Goal: Task Accomplishment & Management: Complete application form

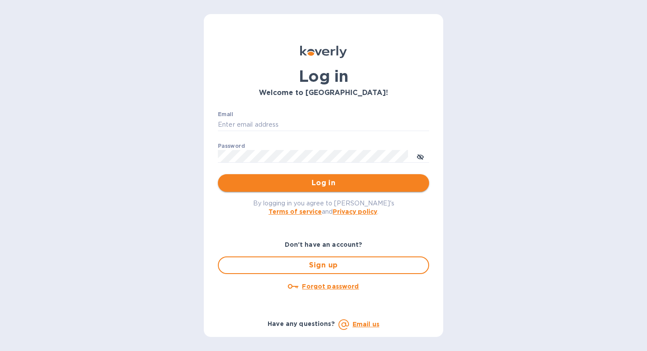
type input "[EMAIL_ADDRESS][DOMAIN_NAME]"
click at [314, 185] on span "Log in" at bounding box center [323, 183] width 197 height 11
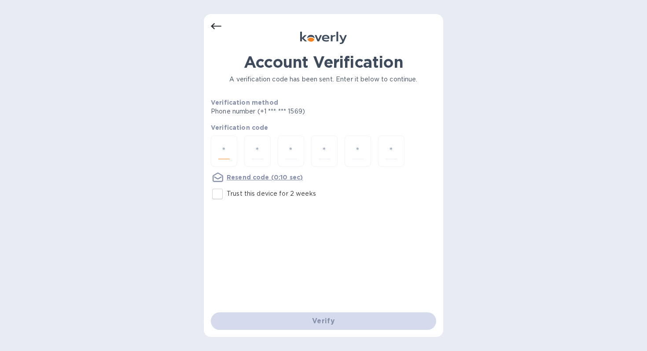
click at [226, 143] on input "number" at bounding box center [223, 151] width 11 height 16
type input "3"
type input "1"
type input "0"
type input "8"
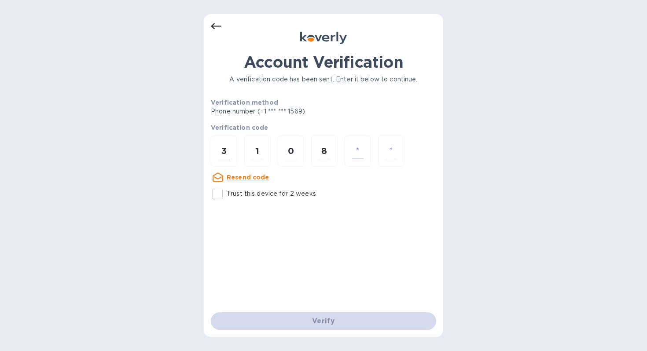
type input "4"
type input "7"
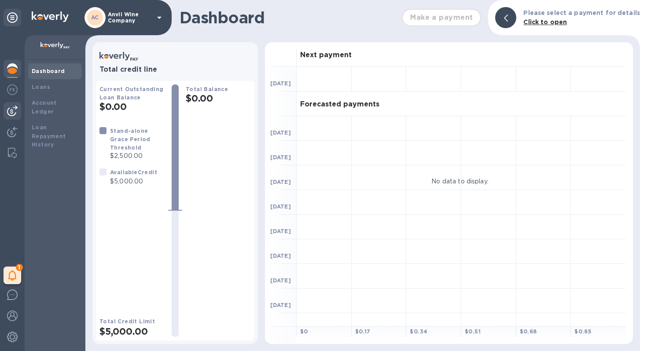
click at [15, 110] on img at bounding box center [12, 111] width 11 height 11
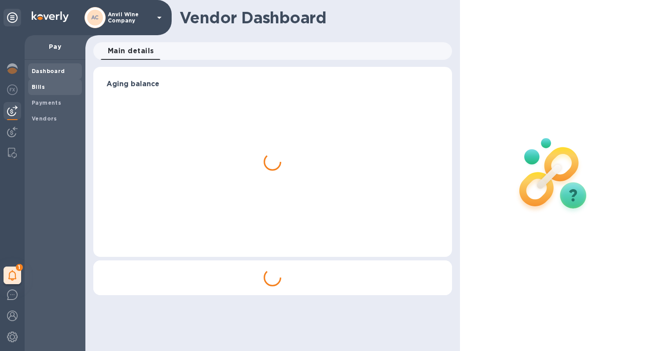
click at [37, 91] on span "Bills" at bounding box center [38, 87] width 13 height 9
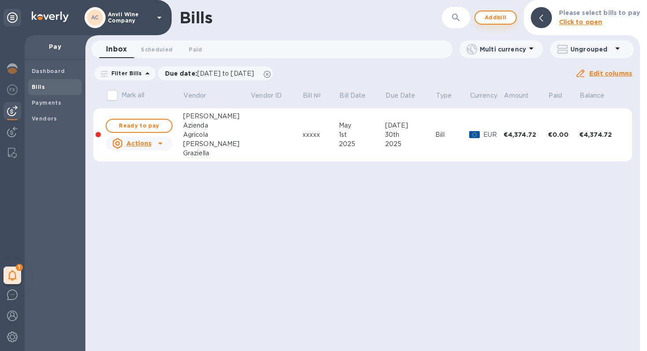
click at [496, 24] on button "Add bill" at bounding box center [496, 18] width 42 height 14
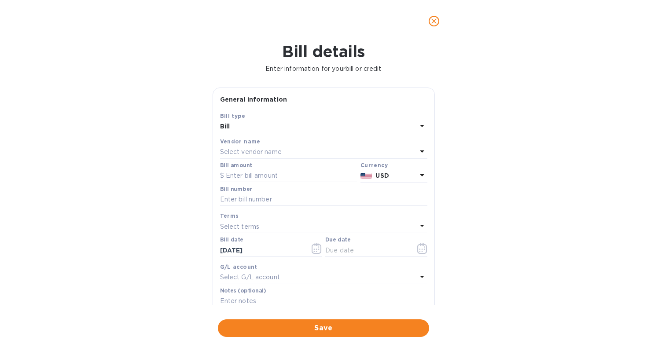
click at [376, 177] on b "USD" at bounding box center [382, 175] width 13 height 7
click at [308, 203] on div "USD" at bounding box center [308, 198] width 71 height 12
click at [258, 152] on p "Select vendor name" at bounding box center [251, 152] width 62 height 9
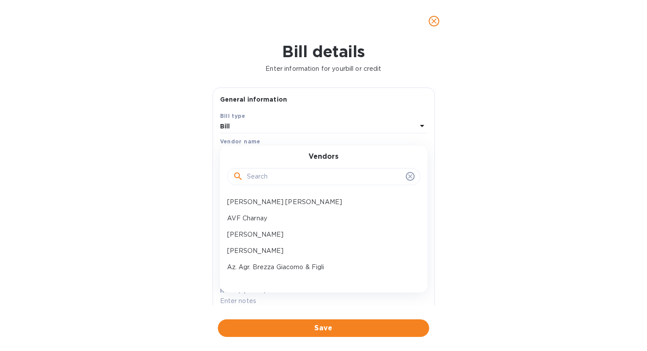
click at [261, 178] on input "text" at bounding box center [324, 176] width 155 height 13
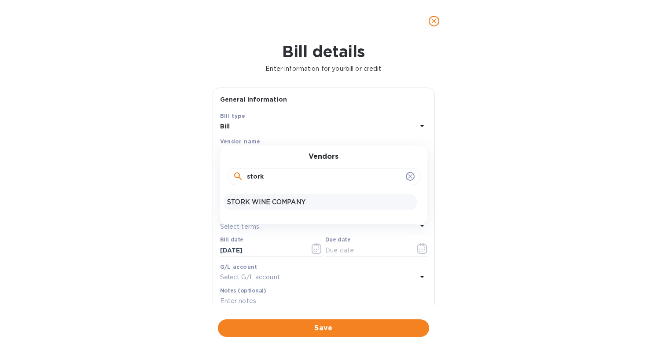
type input "stork"
click at [253, 201] on p "STORK WINE COMPANY" at bounding box center [320, 202] width 186 height 9
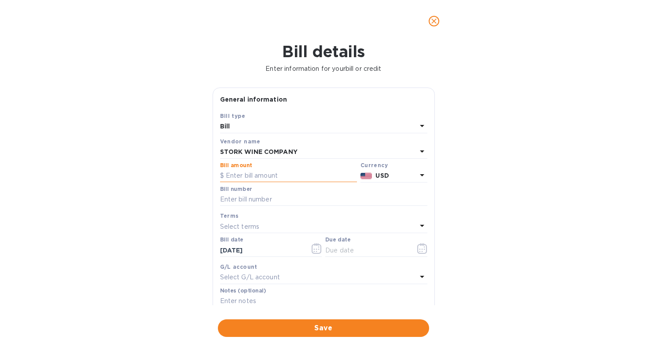
click at [243, 174] on input "text" at bounding box center [288, 176] width 137 height 13
click at [286, 174] on input "text" at bounding box center [288, 176] width 137 height 13
type input "6,483.29"
click at [374, 173] on div "USD" at bounding box center [396, 176] width 44 height 13
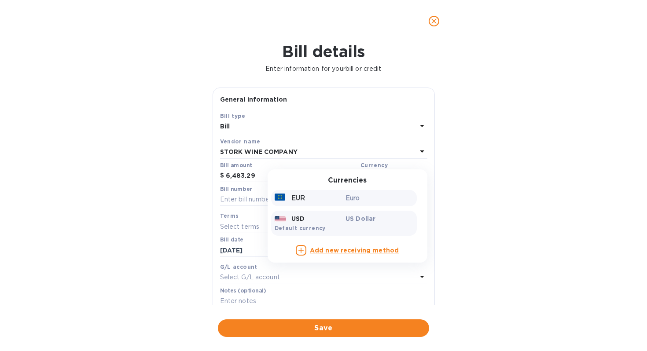
click at [310, 205] on div "EUR Euro" at bounding box center [344, 198] width 146 height 16
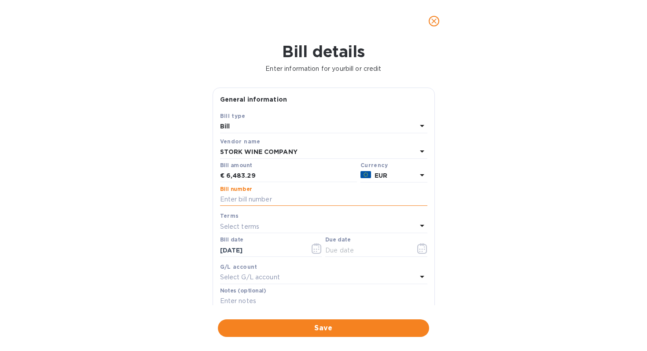
click at [257, 200] on input "text" at bounding box center [323, 199] width 207 height 13
type input "0"
type input "2025 162/163"
click at [234, 232] on p "Select terms" at bounding box center [240, 226] width 40 height 9
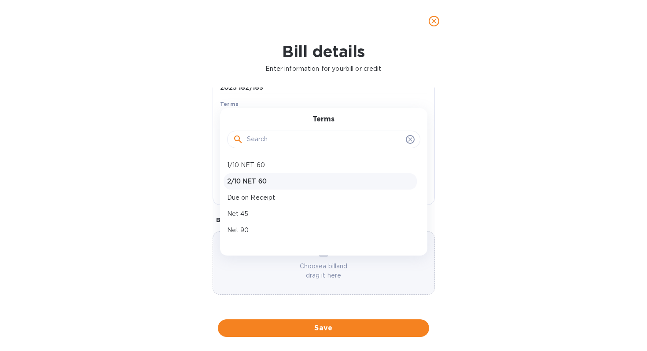
scroll to position [46, 0]
click at [259, 217] on p "Net 90" at bounding box center [320, 217] width 186 height 9
type input "12/11/2025"
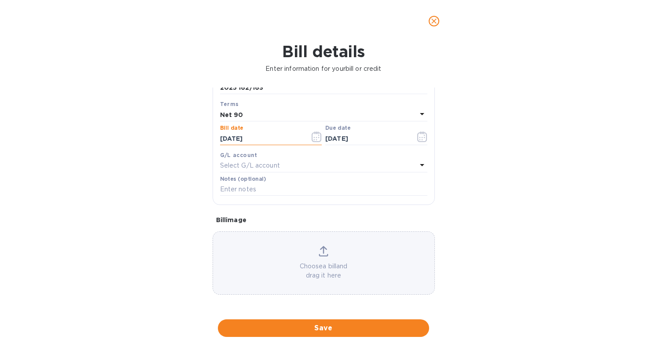
click at [253, 138] on input "09/12/2025" at bounding box center [261, 138] width 83 height 13
click at [321, 136] on button "button" at bounding box center [317, 136] width 21 height 21
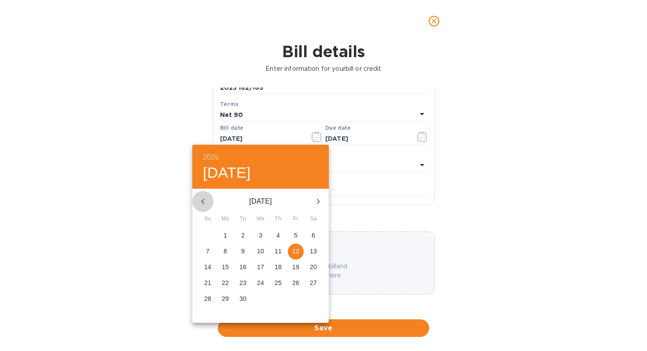
click at [206, 196] on icon "button" at bounding box center [203, 201] width 11 height 11
click at [202, 198] on icon "button" at bounding box center [203, 201] width 11 height 11
click at [241, 299] on p "27" at bounding box center [243, 299] width 7 height 9
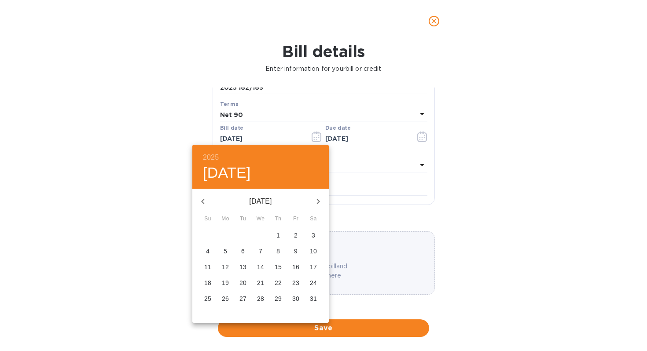
type input "05/27/2025"
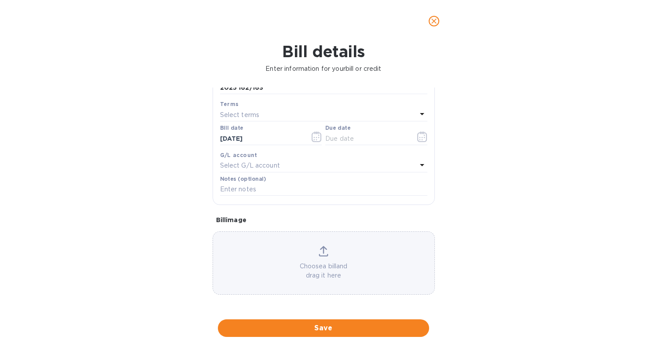
click at [501, 189] on div "Bill details Enter information for your bill or credit General information Save…" at bounding box center [323, 196] width 647 height 309
click at [315, 264] on p "Choose a bill and drag it here" at bounding box center [324, 271] width 222 height 18
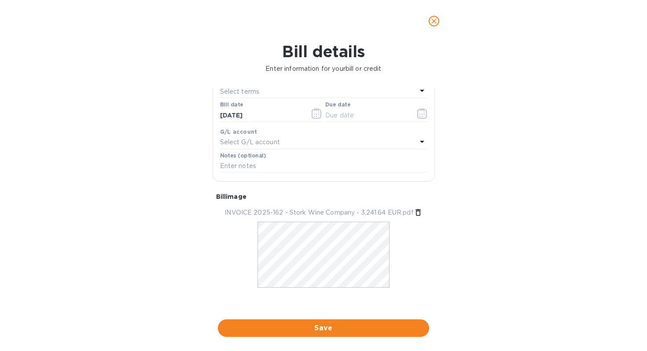
scroll to position [135, 0]
click at [415, 215] on icon at bounding box center [418, 213] width 9 height 9
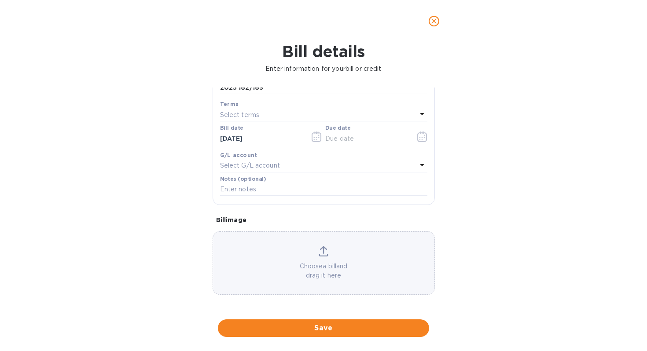
click at [309, 265] on p "Choose a bill and drag it here" at bounding box center [324, 271] width 222 height 18
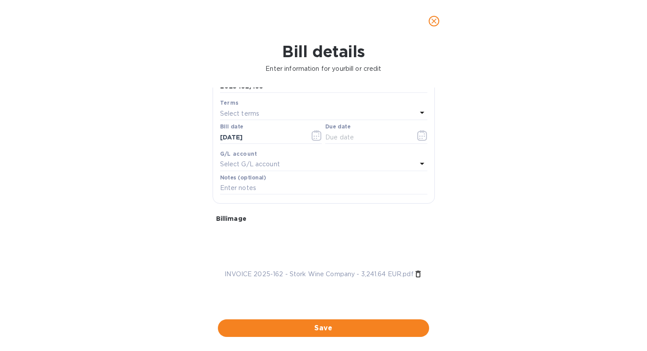
scroll to position [135, 0]
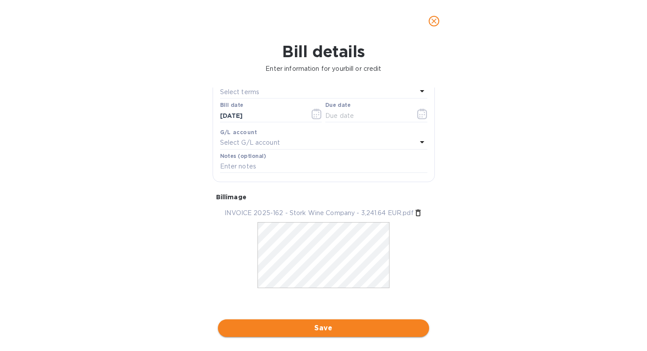
click at [325, 329] on span "Save" at bounding box center [323, 328] width 197 height 11
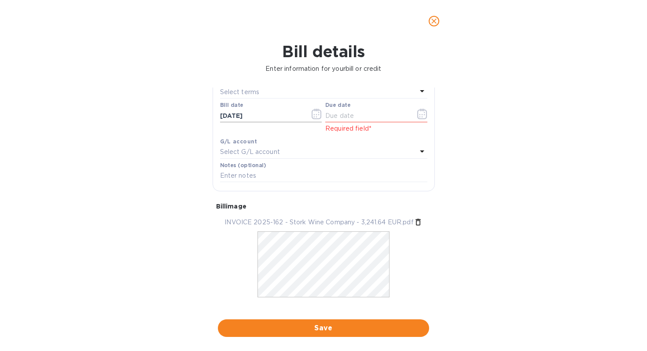
scroll to position [104, 0]
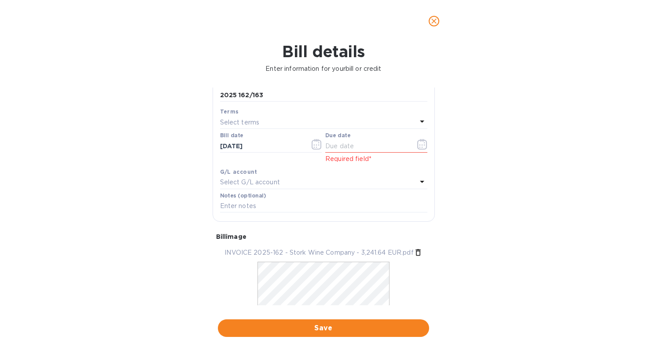
click at [255, 121] on p "Select terms" at bounding box center [240, 122] width 40 height 9
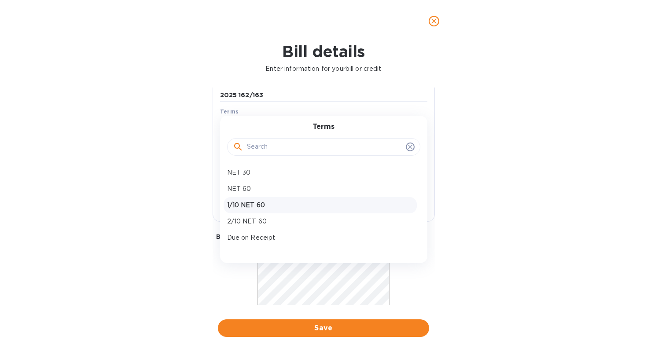
scroll to position [46, 0]
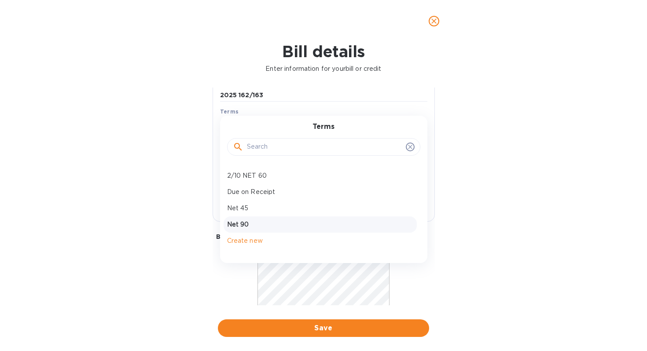
click at [255, 223] on p "Net 90" at bounding box center [320, 224] width 186 height 9
type input "08/25/2025"
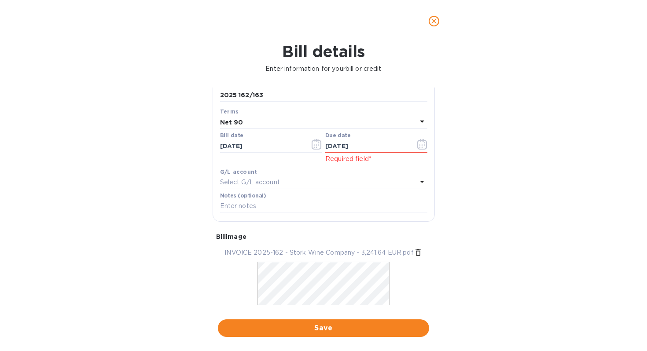
click at [497, 205] on div "Bill details Enter information for your bill or credit General information Save…" at bounding box center [323, 196] width 647 height 309
click at [325, 325] on span "Save" at bounding box center [323, 328] width 197 height 11
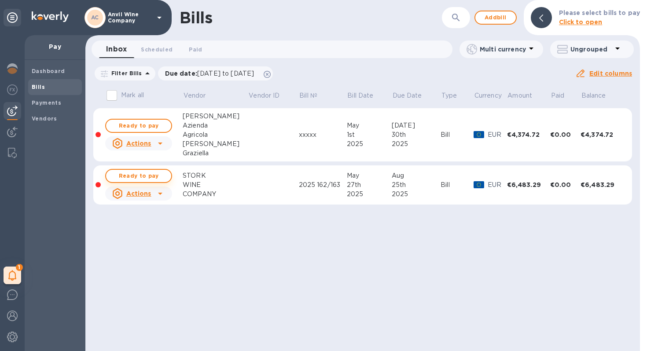
click at [144, 174] on span "Ready to pay" at bounding box center [138, 176] width 51 height 11
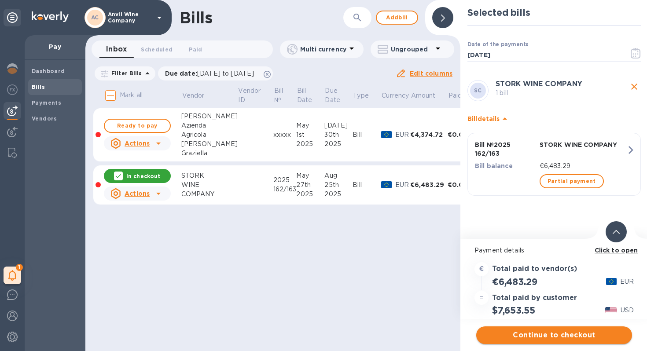
click at [537, 331] on span "Continue to checkout" at bounding box center [555, 335] width 142 height 11
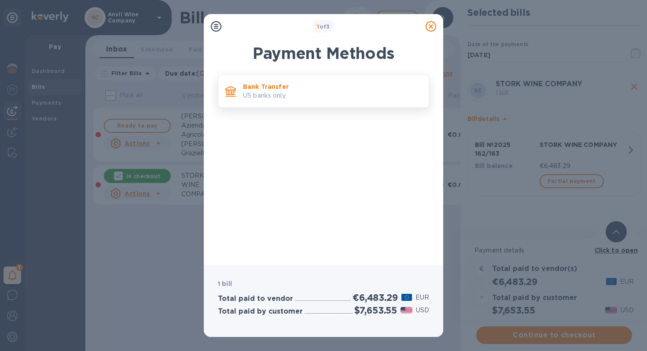
click at [266, 80] on div "Bank Transfer US banks only." at bounding box center [333, 91] width 186 height 25
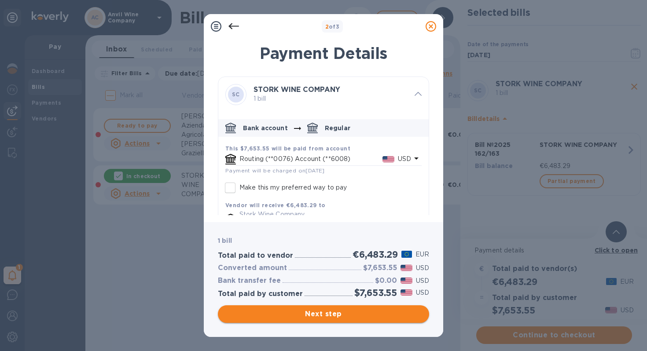
click at [326, 315] on span "Next step" at bounding box center [323, 314] width 197 height 11
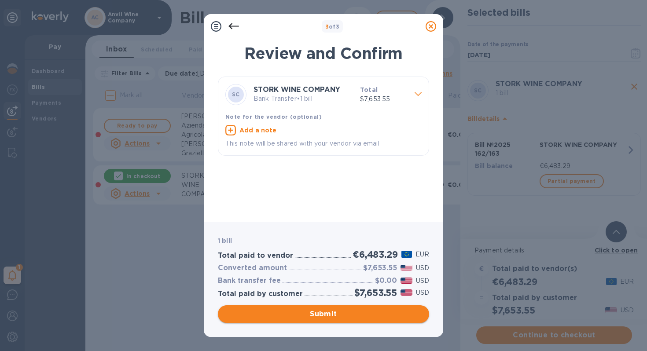
click at [338, 310] on span "Submit" at bounding box center [323, 314] width 197 height 11
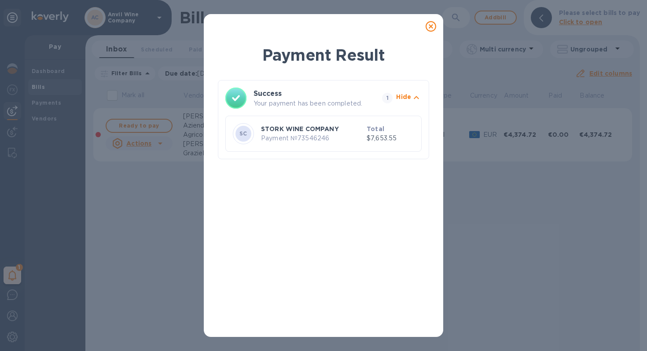
click at [430, 27] on icon at bounding box center [431, 26] width 11 height 11
